Goal: Information Seeking & Learning: Learn about a topic

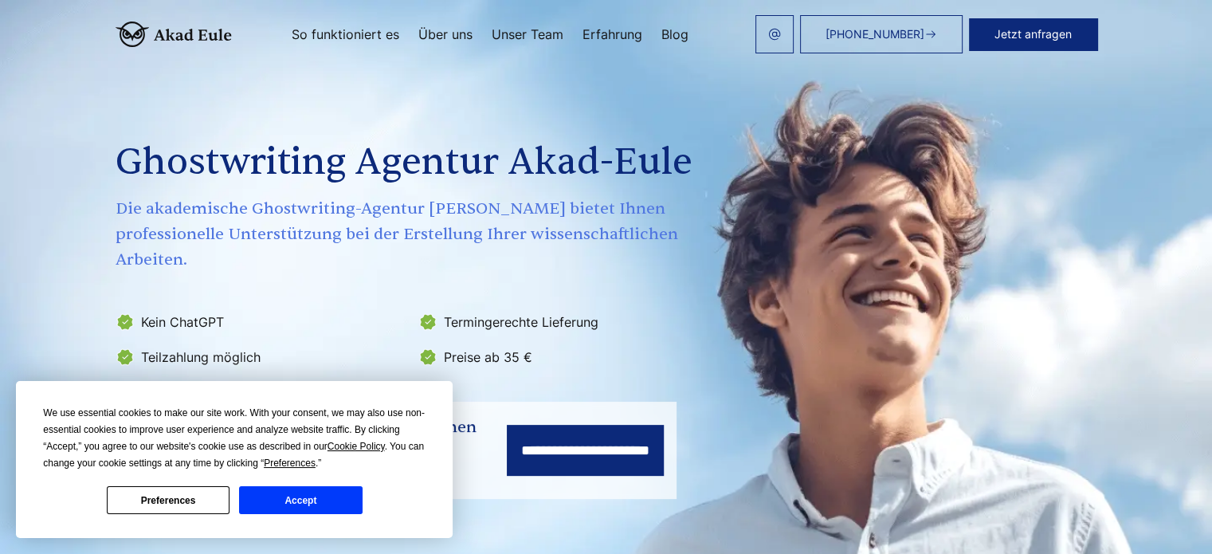
click at [116, 108] on div "Ghostwriting Agentur Akad-Eule Die akademische Ghostwriting-Agentur Akad-Eule b…" at bounding box center [415, 213] width 599 height 312
click at [291, 503] on button "Accept" at bounding box center [300, 500] width 123 height 28
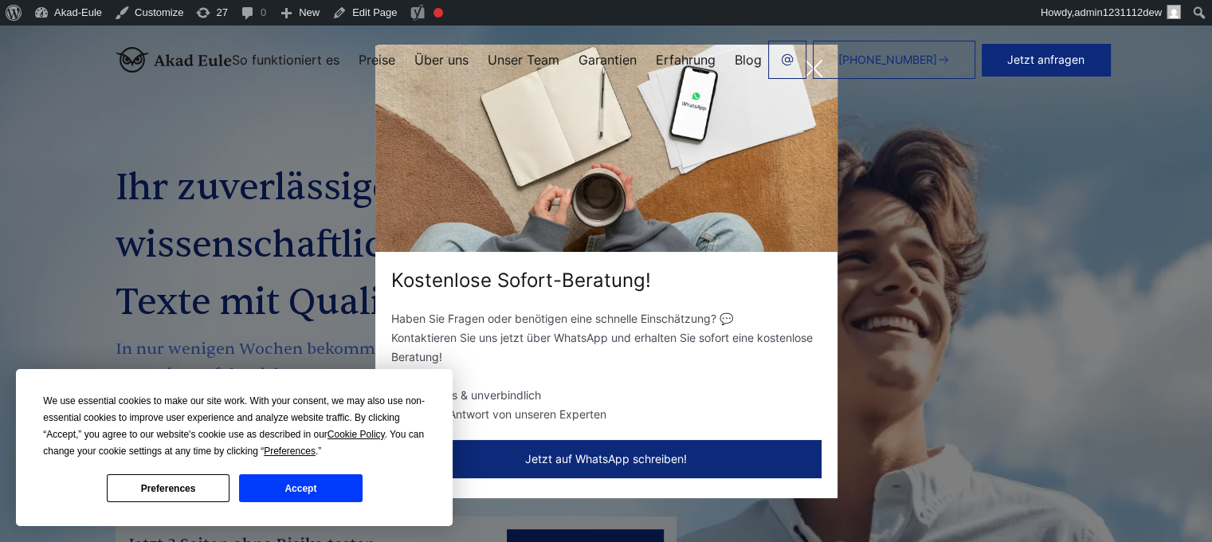
click at [810, 73] on div "[PHONE_NUMBER] Jetzt anfragen So funktioniert es Preise Über uns" at bounding box center [664, 60] width 865 height 38
click at [810, 68] on div "+49 441 93168044 Jetzt anfragen So funktioniert es Preise Über uns" at bounding box center [664, 60] width 865 height 38
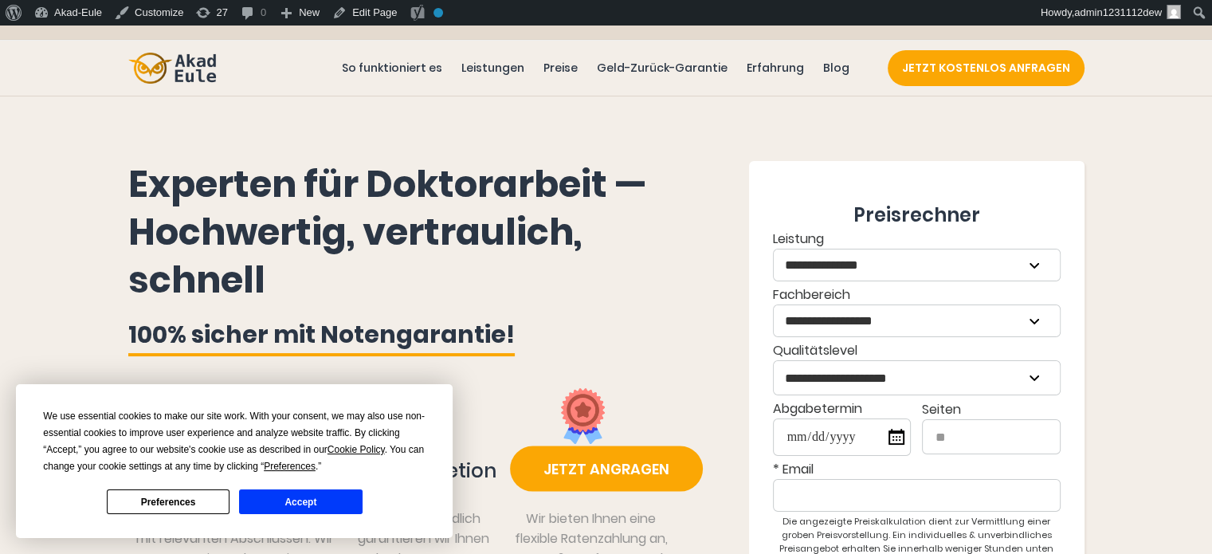
click at [312, 504] on button "Accept" at bounding box center [300, 501] width 123 height 25
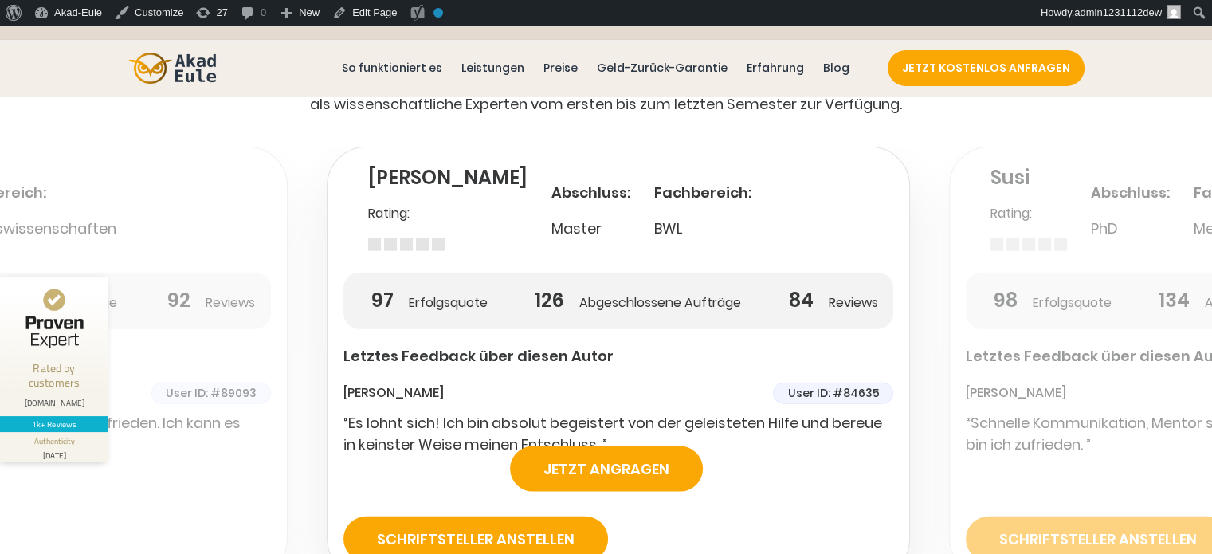
scroll to position [3746, 0]
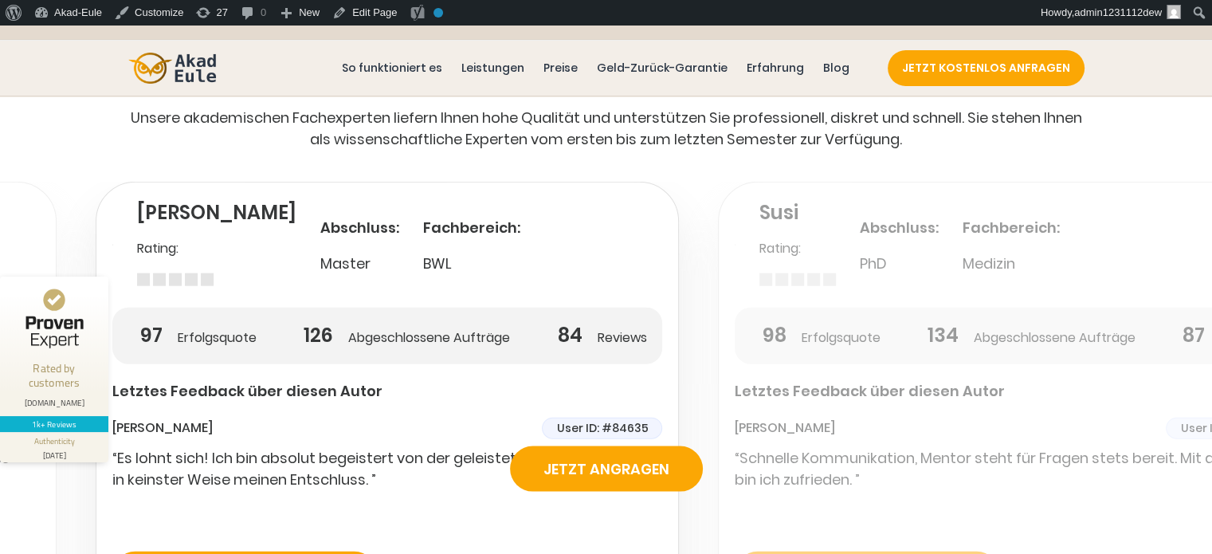
drag, startPoint x: 628, startPoint y: 249, endPoint x: 0, endPoint y: 260, distance: 628.1
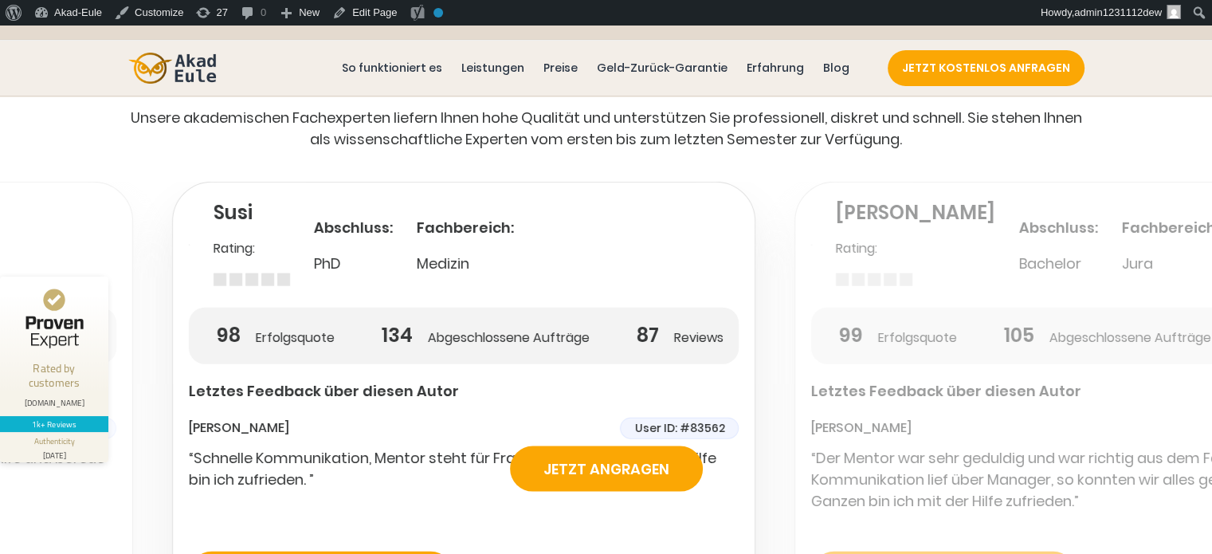
drag, startPoint x: 764, startPoint y: 235, endPoint x: 76, endPoint y: 211, distance: 689.0
click at [189, 211] on div "Susi Rating: Abschluss: PhD" at bounding box center [464, 252] width 550 height 109
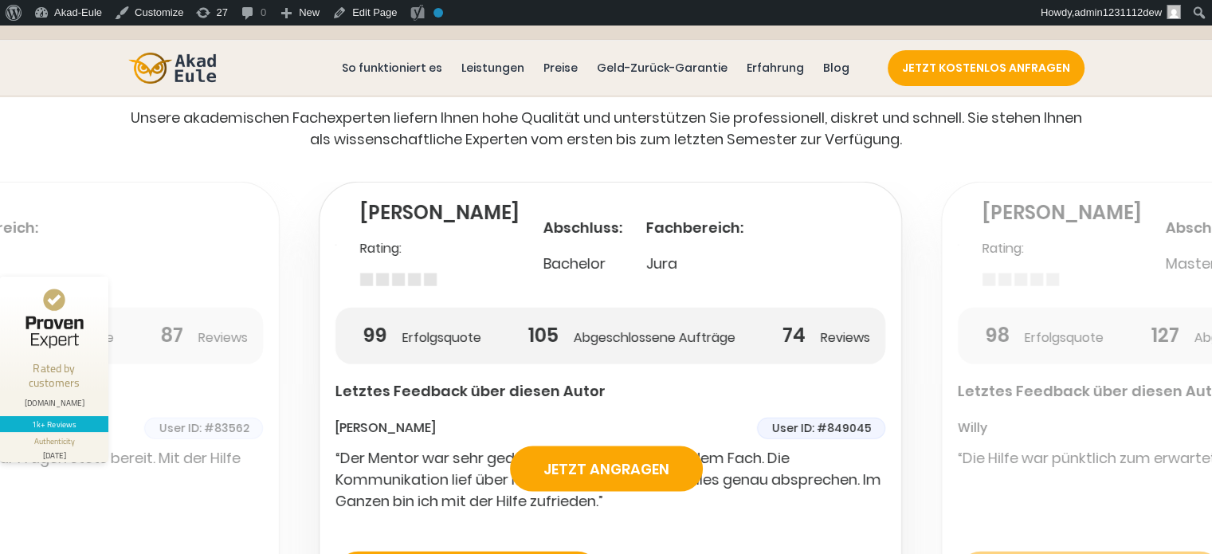
drag, startPoint x: 708, startPoint y: 260, endPoint x: 208, endPoint y: 258, distance: 499.7
click at [336, 261] on div "[PERSON_NAME]: Abschluss: Jura" at bounding box center [611, 252] width 550 height 109
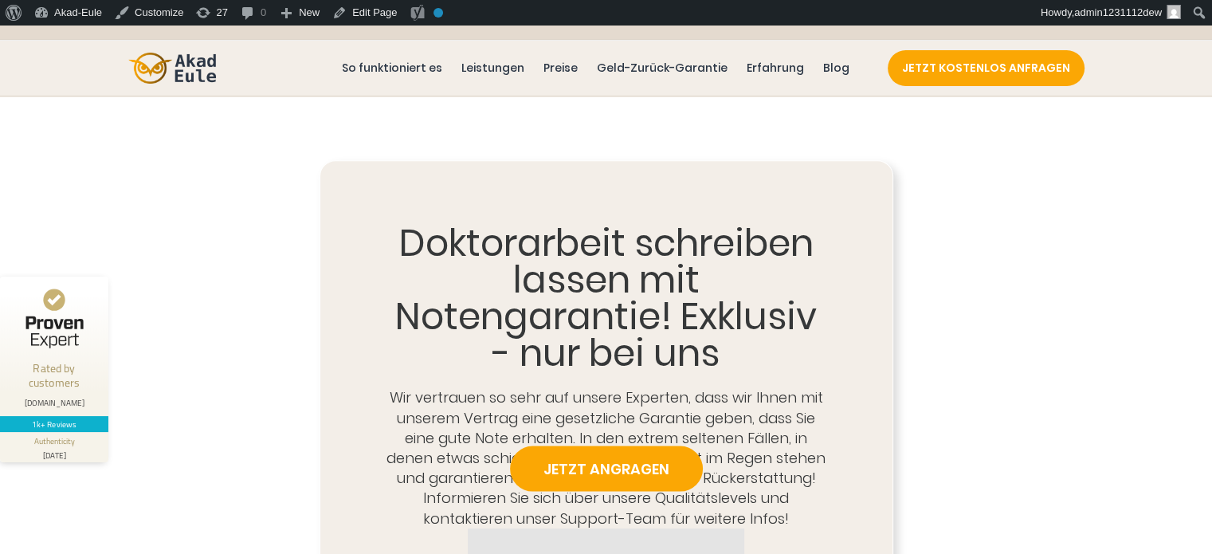
scroll to position [440, 0]
